Goal: Task Accomplishment & Management: Use online tool/utility

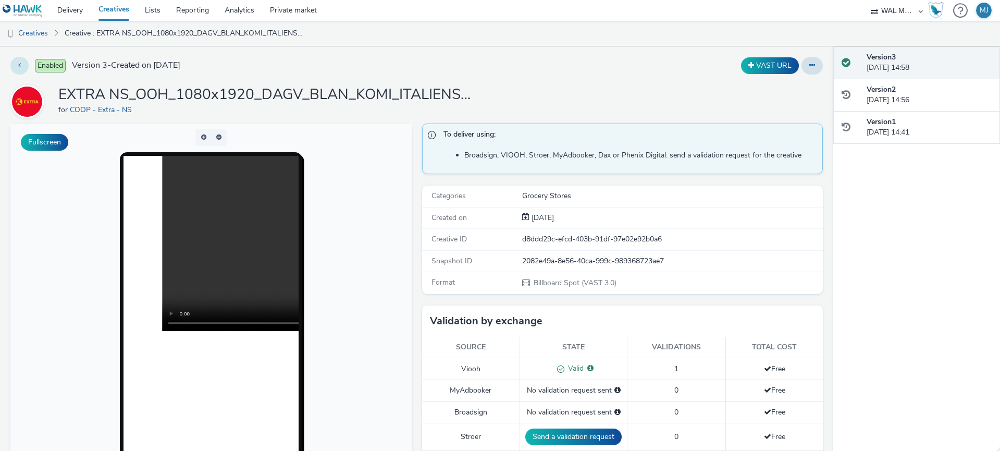
click at [19, 60] on button at bounding box center [19, 66] width 18 height 18
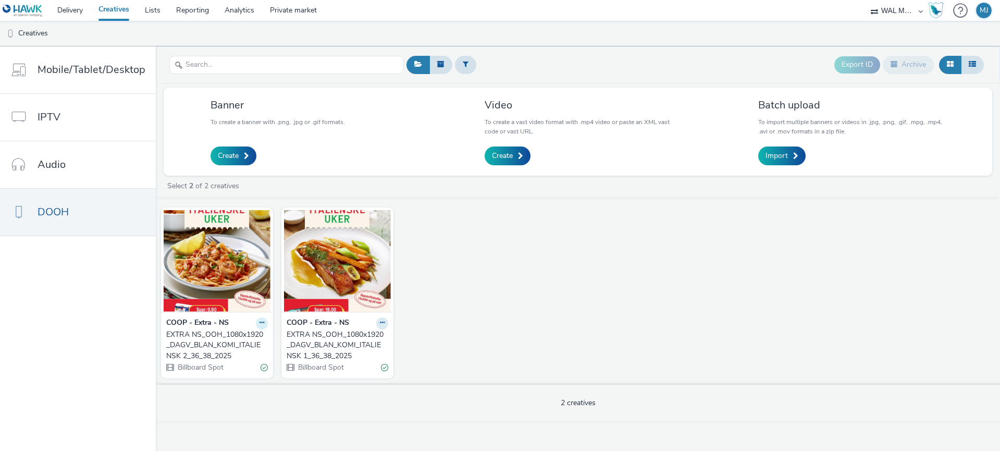
click at [260, 323] on icon at bounding box center [262, 323] width 5 height 6
click at [250, 336] on link "Edit" at bounding box center [229, 341] width 78 height 21
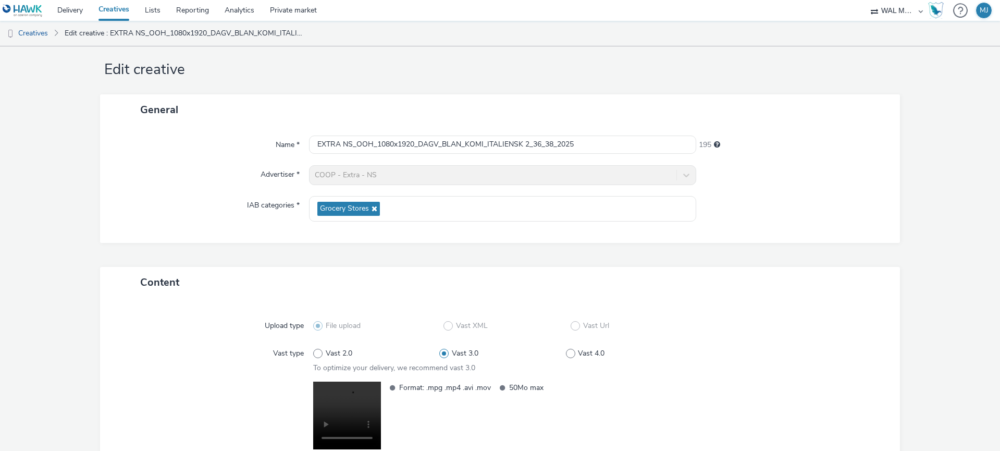
scroll to position [111, 0]
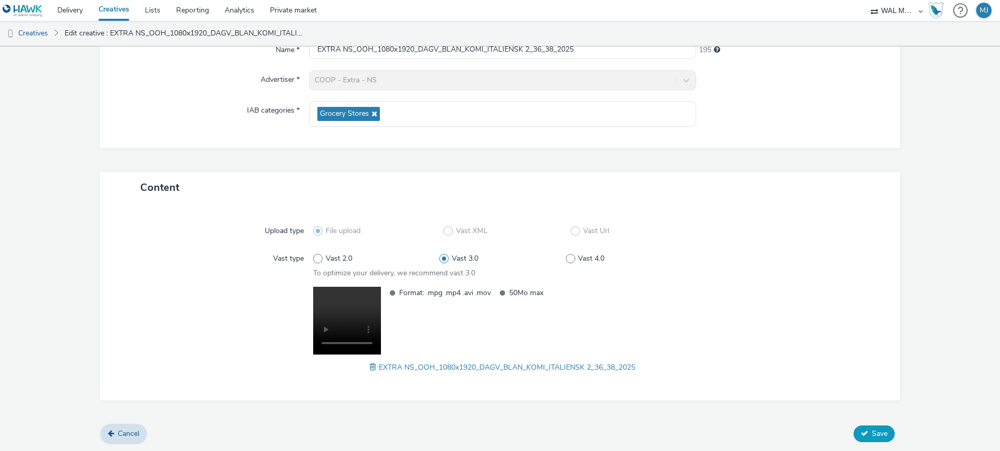
click at [866, 431] on icon at bounding box center [864, 433] width 7 height 7
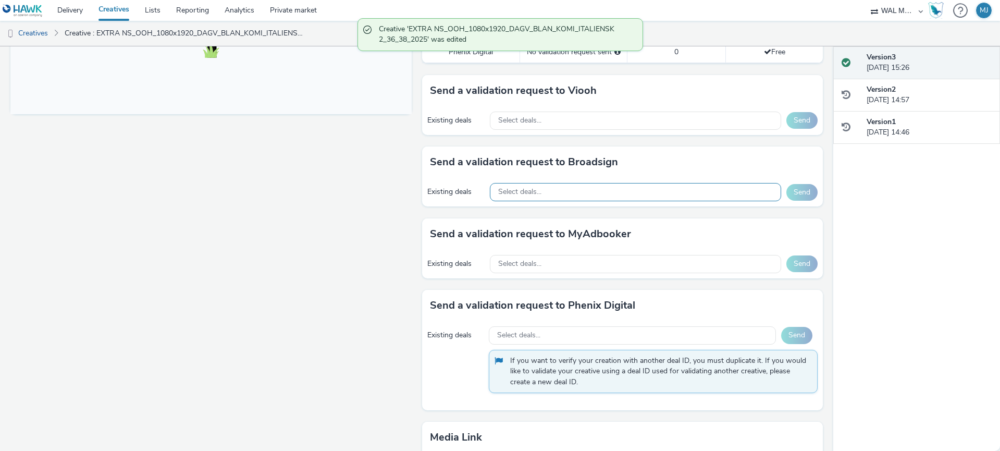
scroll to position [434, 0]
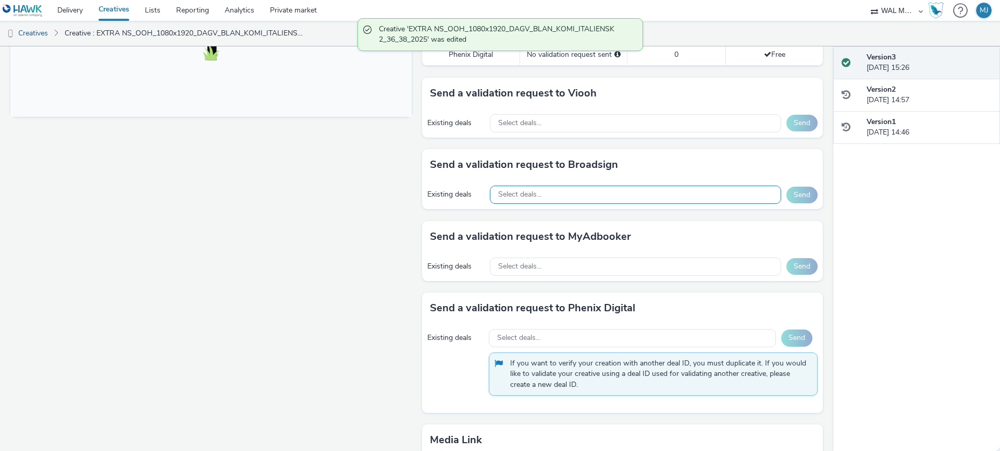
click at [523, 191] on span "Select deals..." at bounding box center [519, 194] width 43 height 9
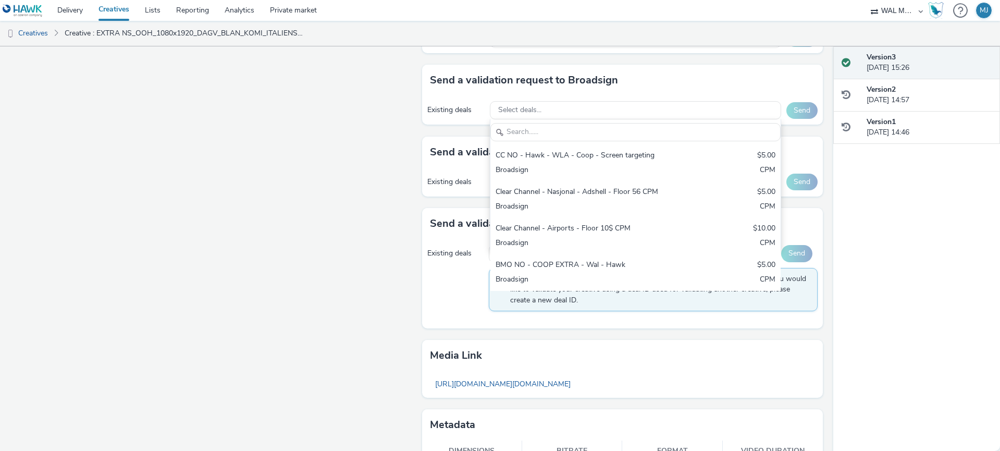
scroll to position [563, 0]
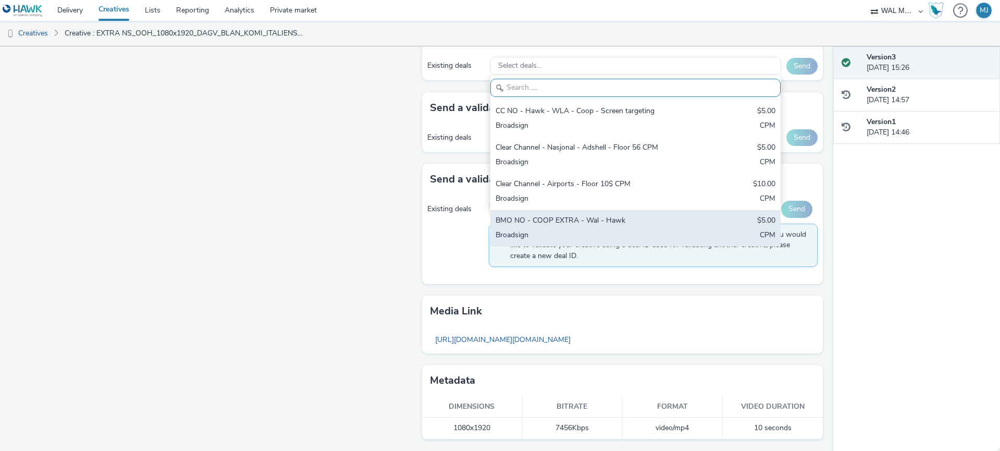
click at [533, 231] on div "Broadsign" at bounding box center [588, 236] width 185 height 12
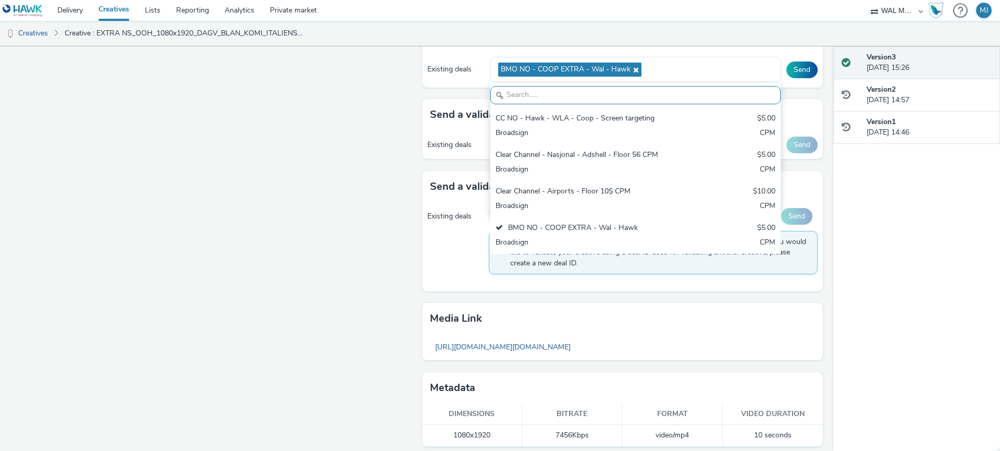
click at [370, 244] on div "Fullscreen" at bounding box center [213, 10] width 407 height 898
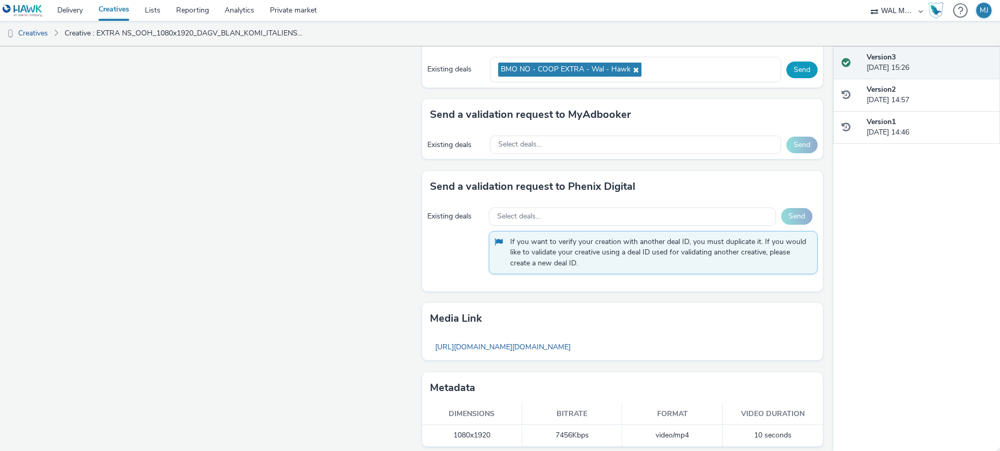
click at [801, 69] on button "Send" at bounding box center [802, 70] width 31 height 17
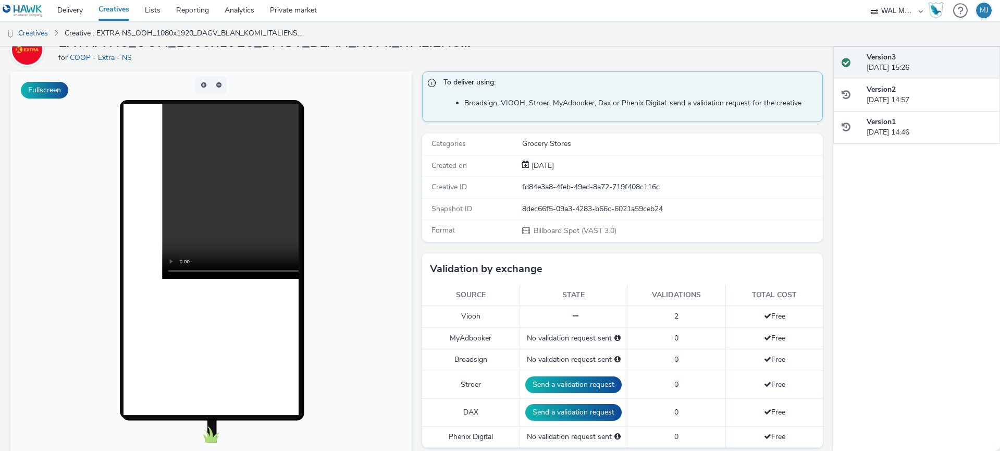
scroll to position [0, 0]
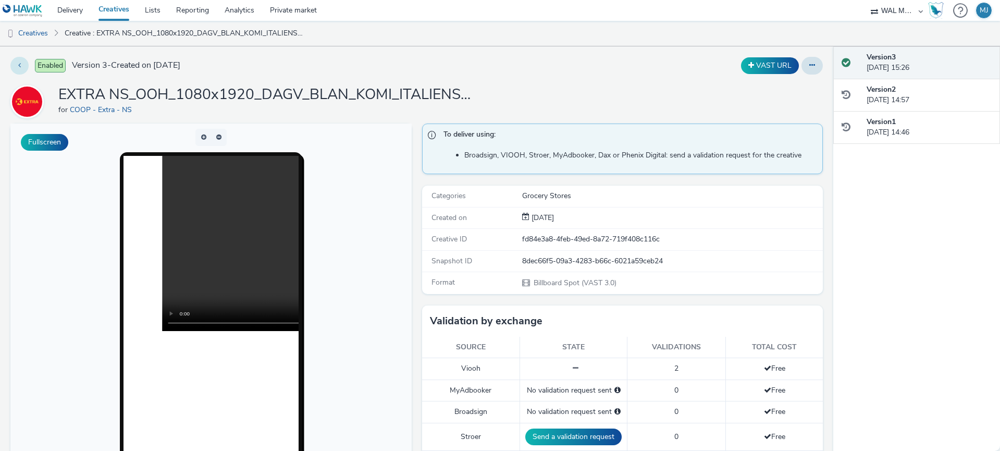
click at [16, 65] on button at bounding box center [19, 66] width 18 height 18
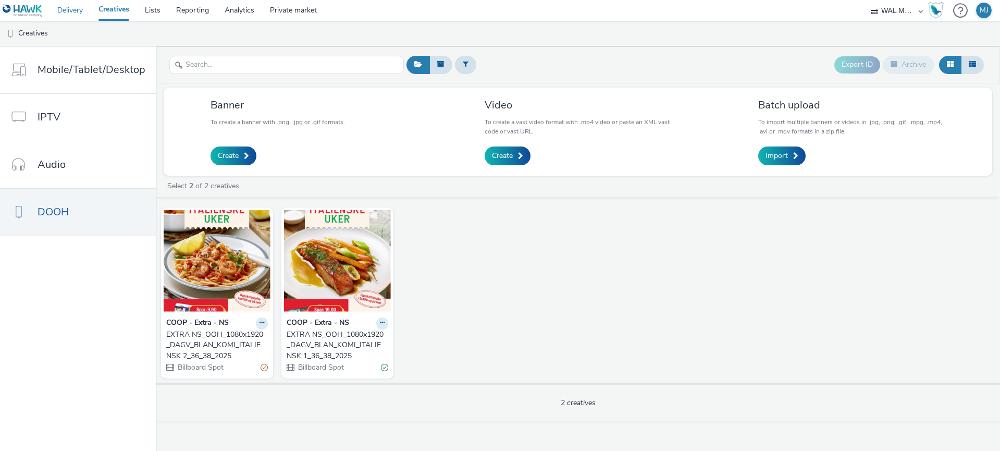
click at [71, 9] on link "Delivery" at bounding box center [70, 10] width 41 height 21
